Goal: Task Accomplishment & Management: Use online tool/utility

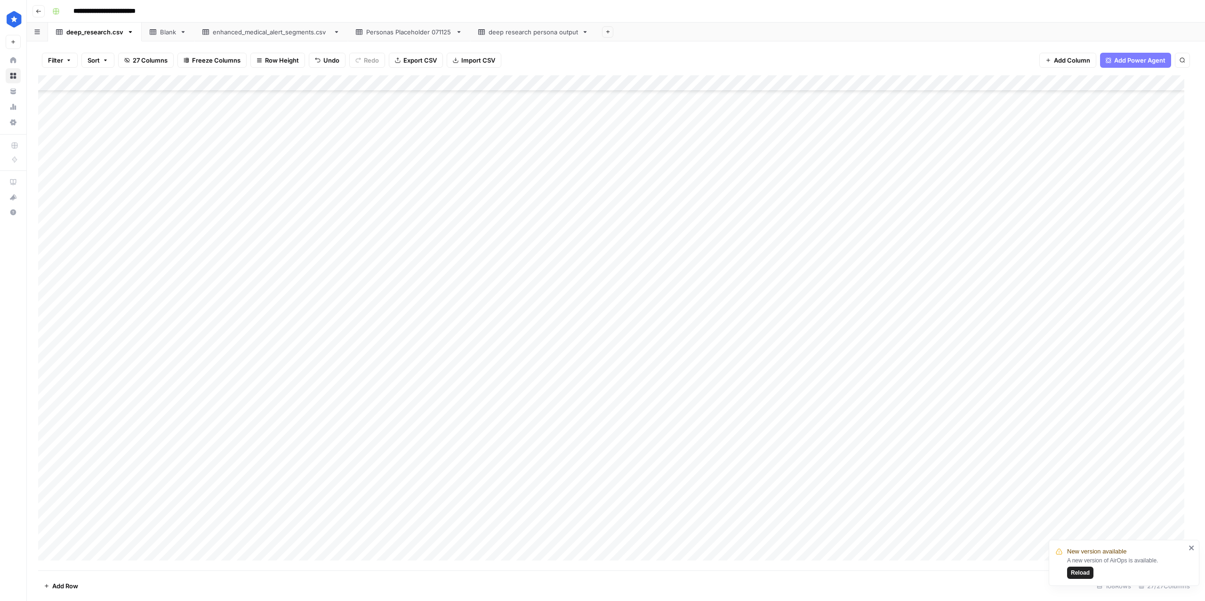
scroll to position [546, 0]
drag, startPoint x: 85, startPoint y: 383, endPoint x: 83, endPoint y: 458, distance: 75.8
click at [83, 458] on div "Add Column" at bounding box center [615, 322] width 1155 height 495
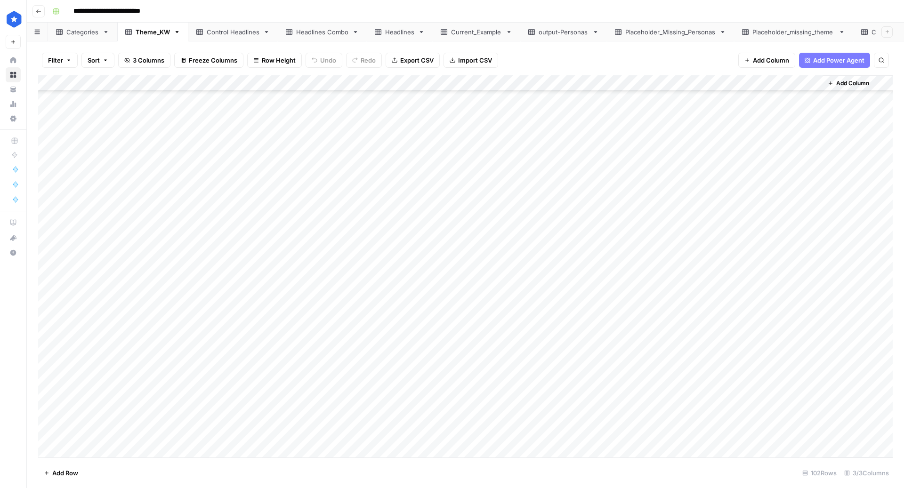
scroll to position [1281, 0]
click at [80, 29] on div "Categories" at bounding box center [82, 31] width 32 height 9
click at [56, 477] on span "Add Row" at bounding box center [65, 472] width 26 height 9
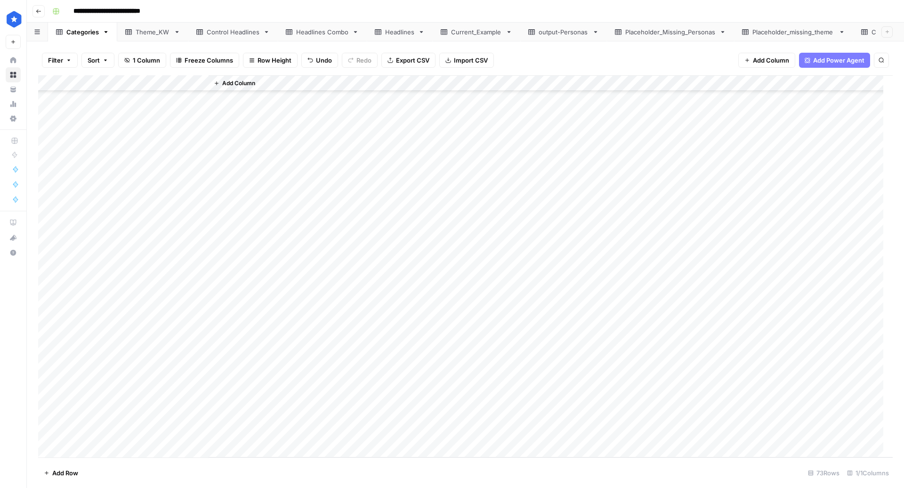
click at [83, 436] on div "Add Column" at bounding box center [465, 266] width 854 height 383
click at [67, 433] on div "Add Column" at bounding box center [465, 266] width 854 height 383
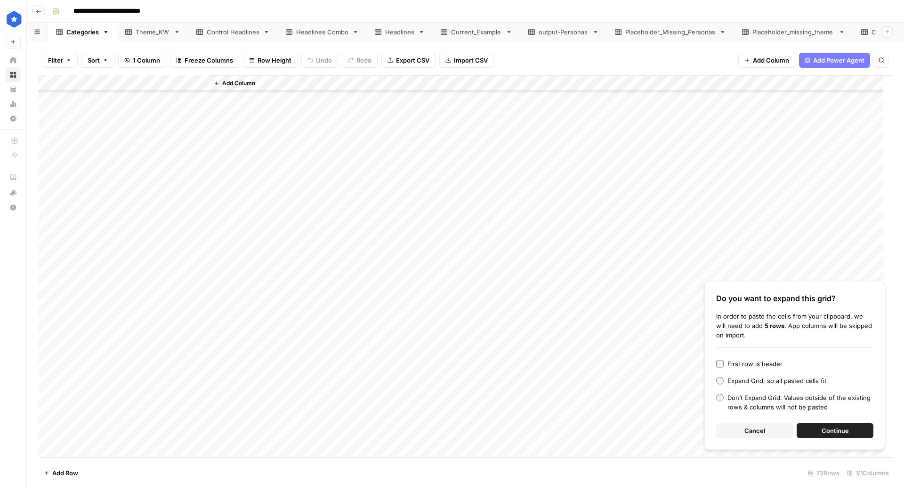
click at [837, 433] on span "Continue" at bounding box center [834, 430] width 27 height 9
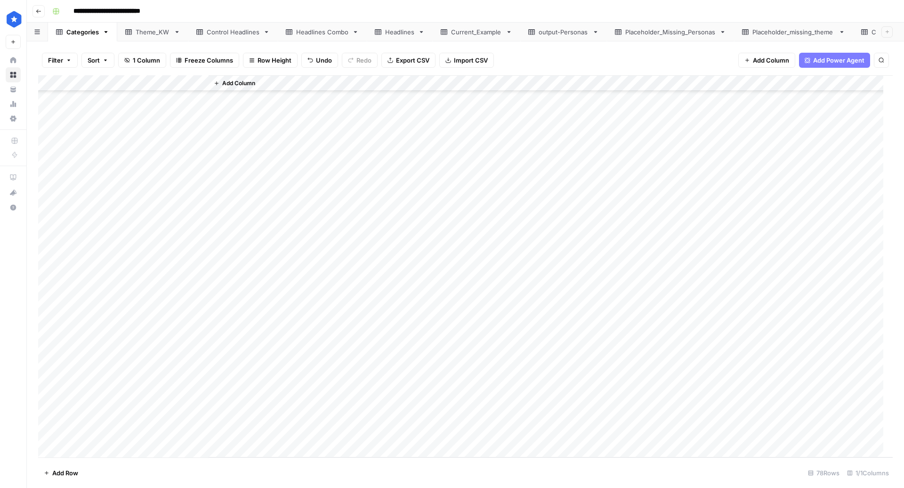
scroll to position [885, 0]
click at [290, 240] on div "Add Column" at bounding box center [550, 266] width 684 height 382
click at [283, 298] on div "Add Column" at bounding box center [550, 266] width 684 height 382
click at [310, 27] on div "Headlines Combo" at bounding box center [322, 31] width 52 height 9
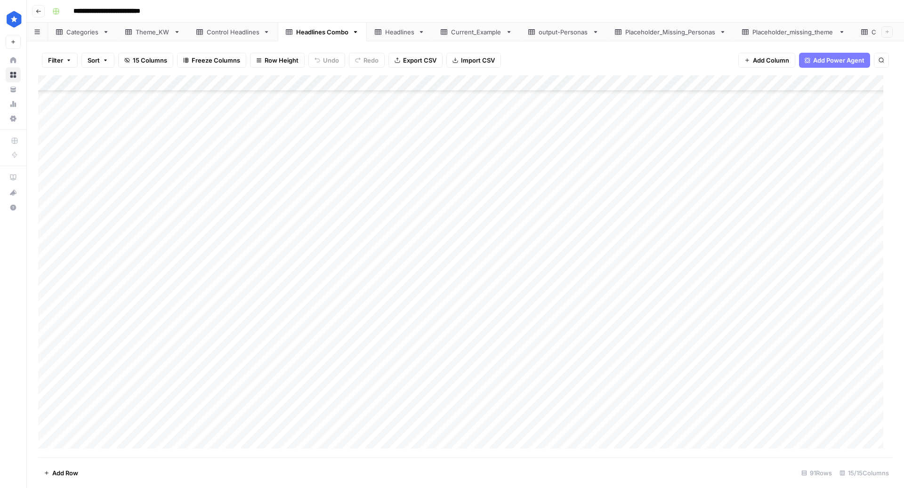
scroll to position [1114, 0]
drag, startPoint x: 165, startPoint y: 155, endPoint x: 179, endPoint y: 425, distance: 269.6
click at [179, 425] on div "Add Column" at bounding box center [465, 266] width 854 height 383
